Goal: Task Accomplishment & Management: Use online tool/utility

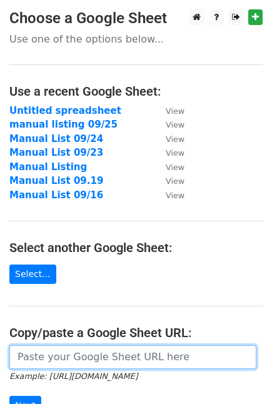
drag, startPoint x: 71, startPoint y: 368, endPoint x: 73, endPoint y: 360, distance: 8.4
click at [71, 367] on input "url" at bounding box center [132, 358] width 247 height 24
click at [73, 360] on input "url" at bounding box center [132, 358] width 247 height 24
paste input "[URL][DOMAIN_NAME]"
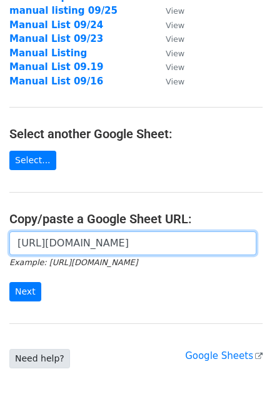
scroll to position [139, 0]
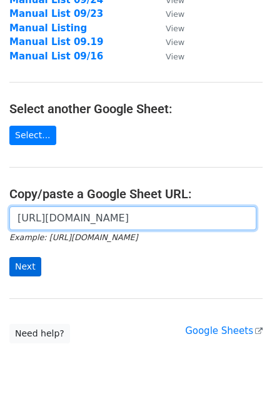
type input "[URL][DOMAIN_NAME]"
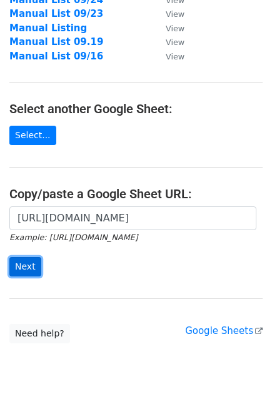
scroll to position [0, 0]
click at [34, 264] on input "Next" at bounding box center [25, 266] width 32 height 19
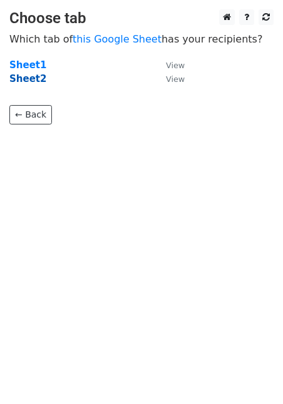
click at [24, 79] on strong "Sheet2" at bounding box center [27, 78] width 37 height 11
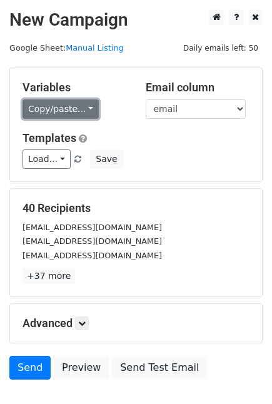
click at [80, 102] on link "Copy/paste..." at bounding box center [61, 109] width 76 height 19
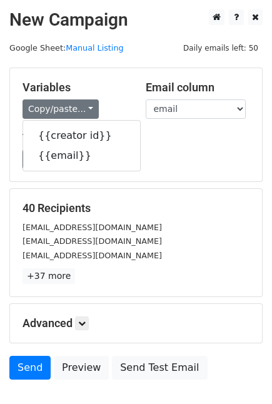
click at [209, 165] on div "Load... No templates saved Save" at bounding box center [136, 159] width 246 height 19
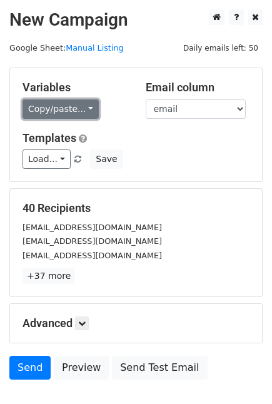
click at [69, 110] on link "Copy/paste..." at bounding box center [61, 109] width 76 height 19
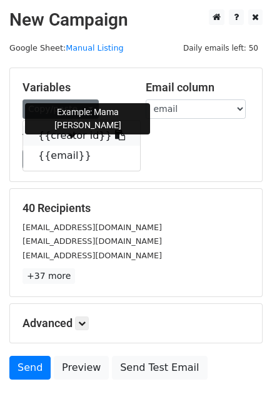
click at [69, 133] on link "{{creator id}}" at bounding box center [81, 136] width 117 height 20
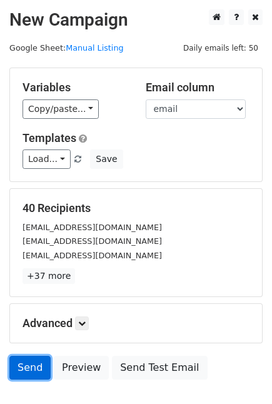
click at [29, 361] on link "Send" at bounding box center [29, 368] width 41 height 24
